Goal: Transaction & Acquisition: Book appointment/travel/reservation

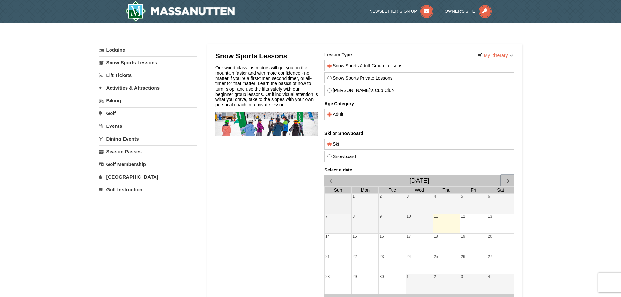
click at [505, 179] on span "button" at bounding box center [507, 180] width 7 height 7
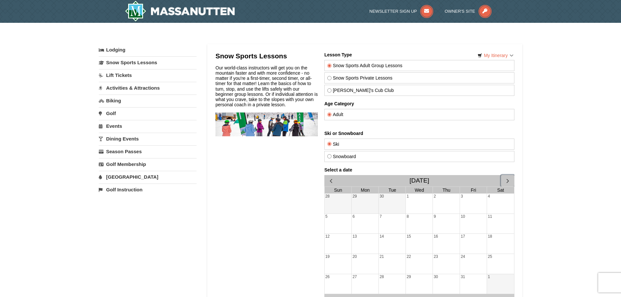
click at [505, 179] on span "button" at bounding box center [507, 180] width 7 height 7
click at [506, 179] on span "button" at bounding box center [507, 180] width 7 height 7
click at [427, 248] on div "17" at bounding box center [419, 244] width 27 height 20
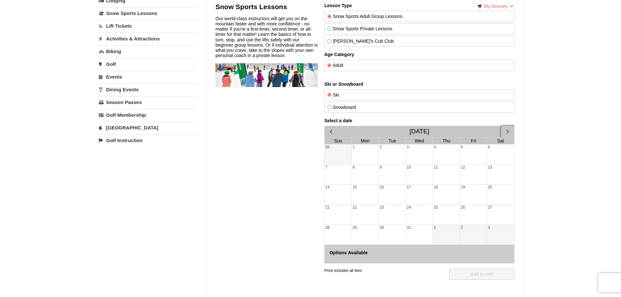
scroll to position [57, 0]
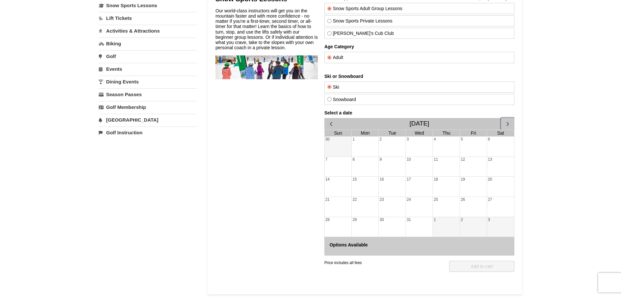
click at [382, 226] on div "30" at bounding box center [392, 227] width 27 height 20
click at [364, 226] on div "29" at bounding box center [365, 227] width 27 height 20
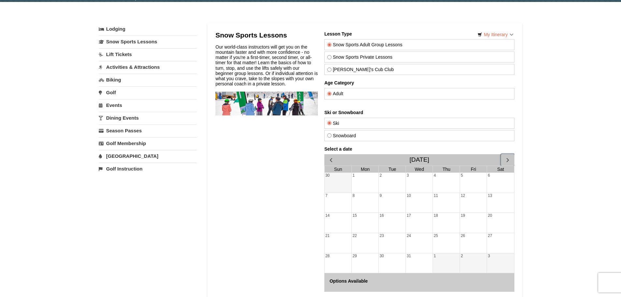
scroll to position [16, 0]
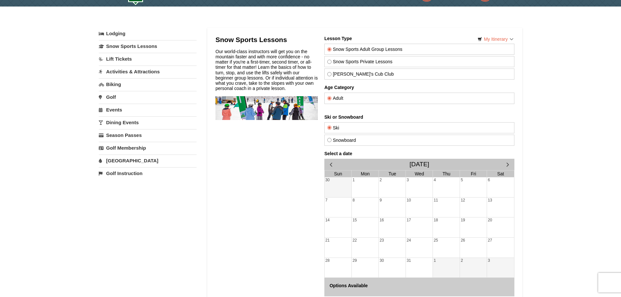
click at [349, 63] on label "Snow Sports Private Lessons" at bounding box center [419, 61] width 184 height 5
click at [331, 63] on input "Snow Sports Private Lessons" at bounding box center [329, 62] width 4 height 4
radio input "true"
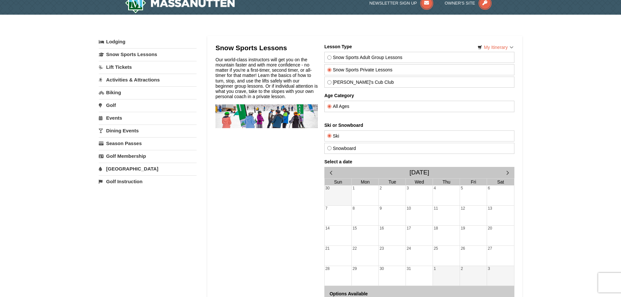
click at [472, 228] on div "19" at bounding box center [473, 236] width 27 height 20
click at [458, 250] on div "25" at bounding box center [446, 256] width 27 height 20
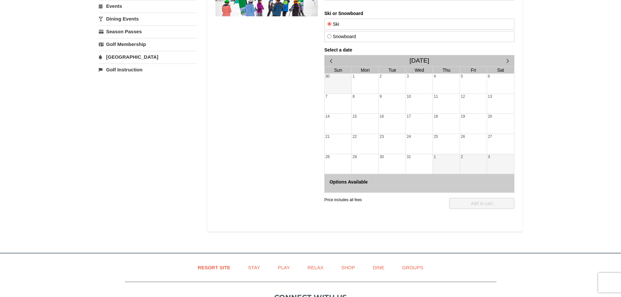
scroll to position [139, 0]
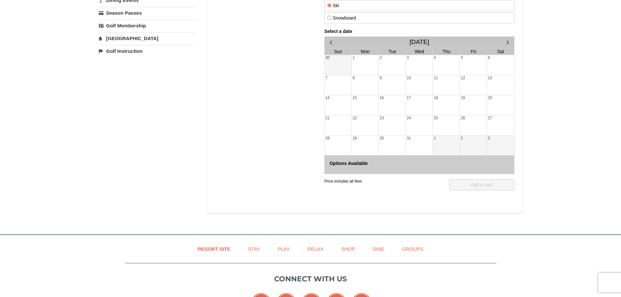
click at [357, 182] on div "Price includes all fees" at bounding box center [343, 184] width 38 height 11
click at [426, 133] on div "24" at bounding box center [419, 125] width 27 height 20
click at [416, 136] on div "31" at bounding box center [419, 146] width 27 height 20
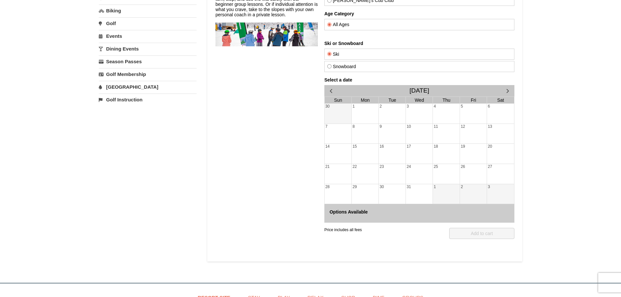
scroll to position [82, 0]
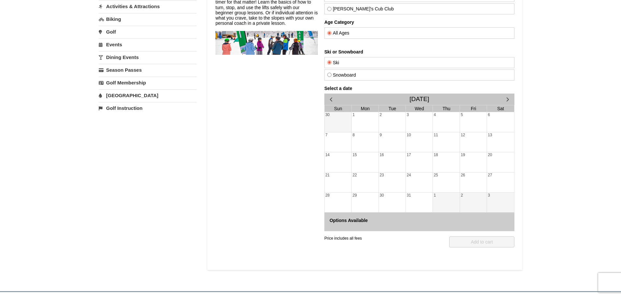
click at [349, 73] on label "Snowboard" at bounding box center [419, 74] width 184 height 5
click at [331, 73] on input "Snowboard" at bounding box center [329, 75] width 4 height 4
radio input "true"
click at [336, 64] on label "Ski" at bounding box center [419, 62] width 184 height 5
click at [331, 64] on input "Ski" at bounding box center [329, 62] width 4 height 4
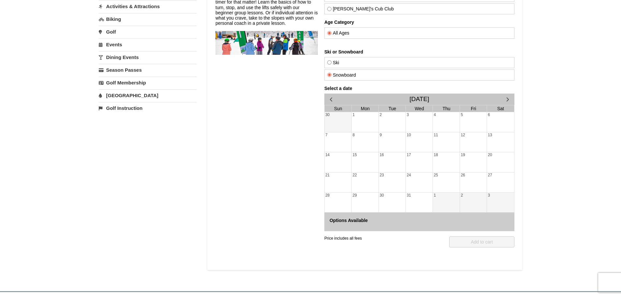
radio input "true"
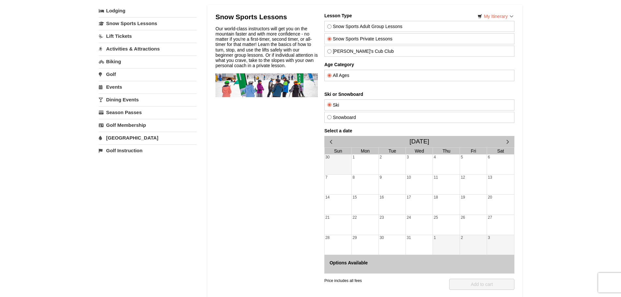
scroll to position [8, 0]
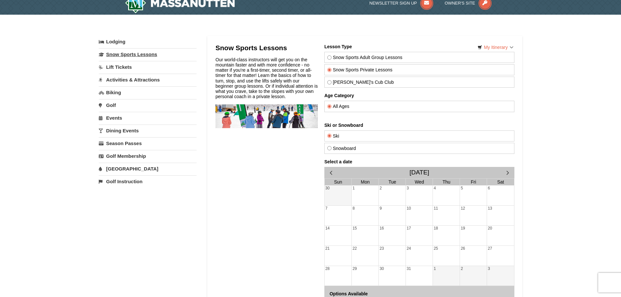
click at [141, 53] on link "Snow Sports Lessons" at bounding box center [148, 54] width 98 height 12
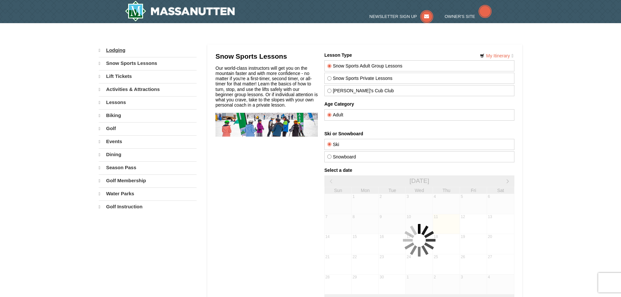
select select "9"
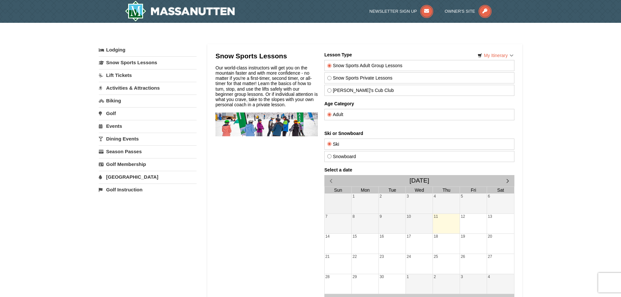
click at [126, 79] on link "Lift Tickets" at bounding box center [148, 75] width 98 height 12
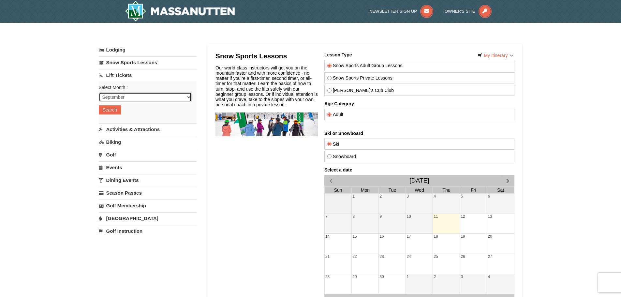
click at [151, 98] on select "September October November December January February March April May June July …" at bounding box center [145, 97] width 93 height 10
click at [204, 147] on div "Lodging Arrival Please format dates MM/DD/YYYY Please format dates MM/DD/YYYY 0…" at bounding box center [311, 198] width 424 height 308
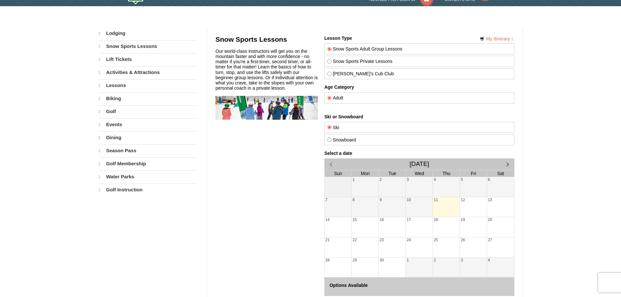
select select "9"
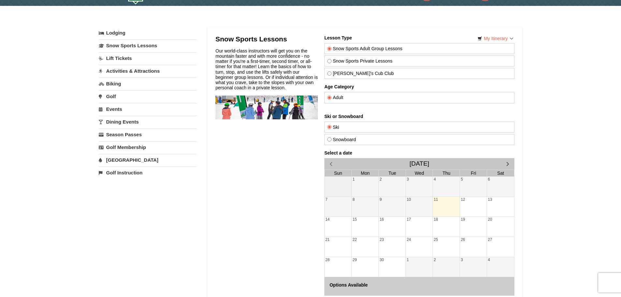
scroll to position [8, 0]
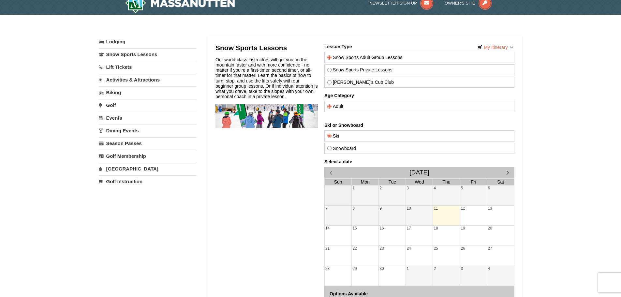
click at [364, 72] on label "Snow Sports Private Lessons" at bounding box center [419, 69] width 184 height 5
click at [331, 72] on input "Snow Sports Private Lessons" at bounding box center [329, 70] width 4 height 4
radio input "true"
click at [365, 60] on label "Snow Sports Adult Group Lessons" at bounding box center [419, 57] width 184 height 5
click at [331, 60] on input "Snow Sports Adult Group Lessons" at bounding box center [329, 57] width 4 height 4
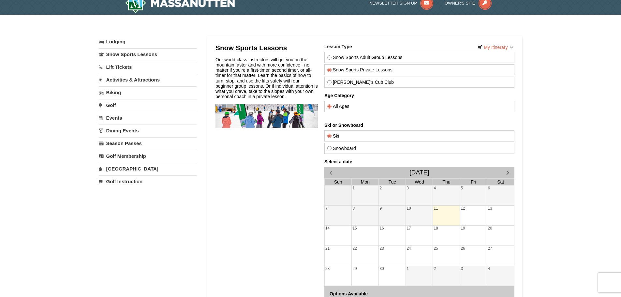
radio input "true"
click at [510, 172] on span "button" at bounding box center [507, 172] width 7 height 7
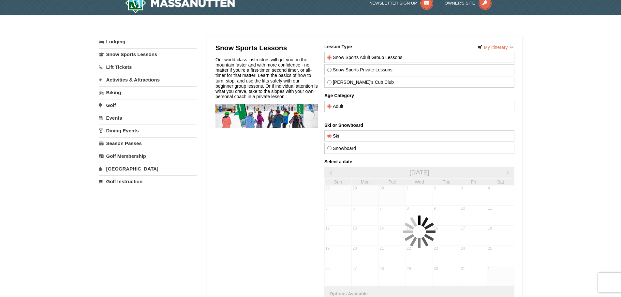
click at [510, 172] on div at bounding box center [419, 231] width 190 height 145
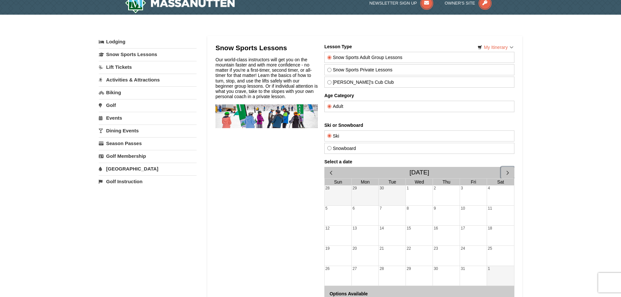
click at [510, 172] on span "button" at bounding box center [507, 172] width 7 height 7
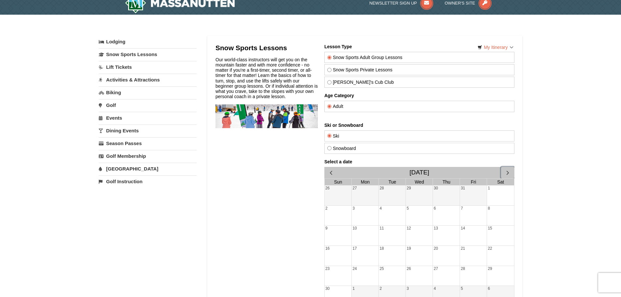
click at [510, 172] on span "button" at bounding box center [507, 172] width 7 height 7
